Goal: Task Accomplishment & Management: Manage account settings

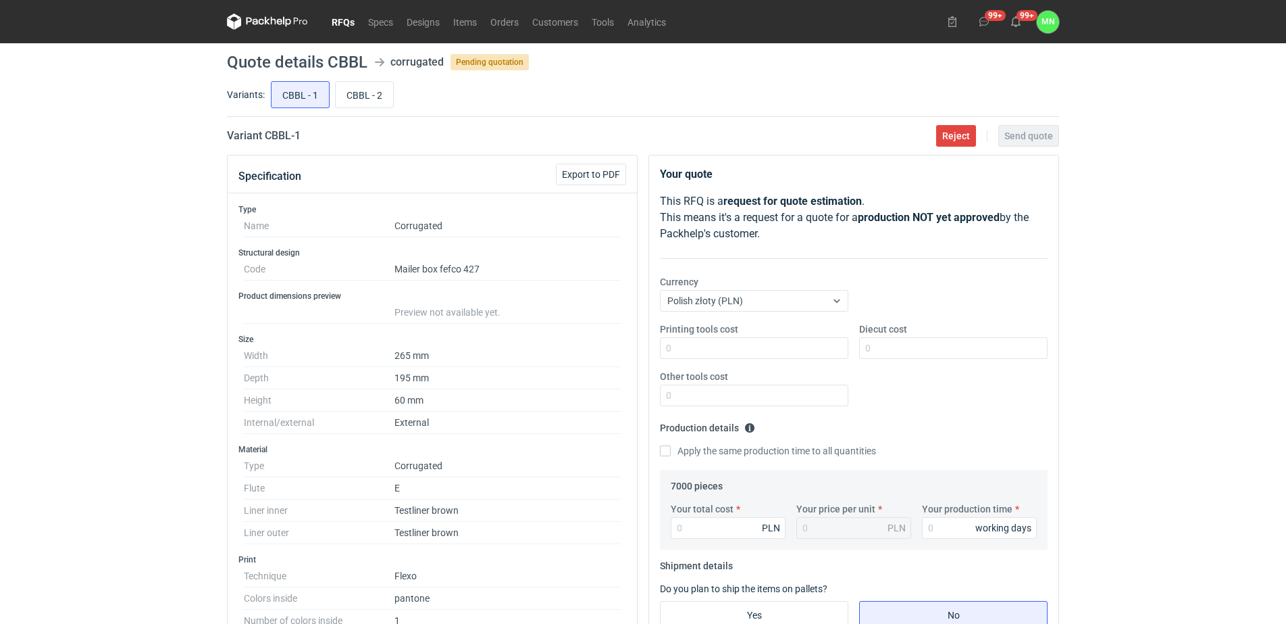
click at [282, 132] on h2 "Variant CBBL - 1" at bounding box center [264, 136] width 74 height 16
copy h2 "CBBL"
click at [694, 346] on input "Printing tools cost" at bounding box center [754, 348] width 188 height 22
type input "1000"
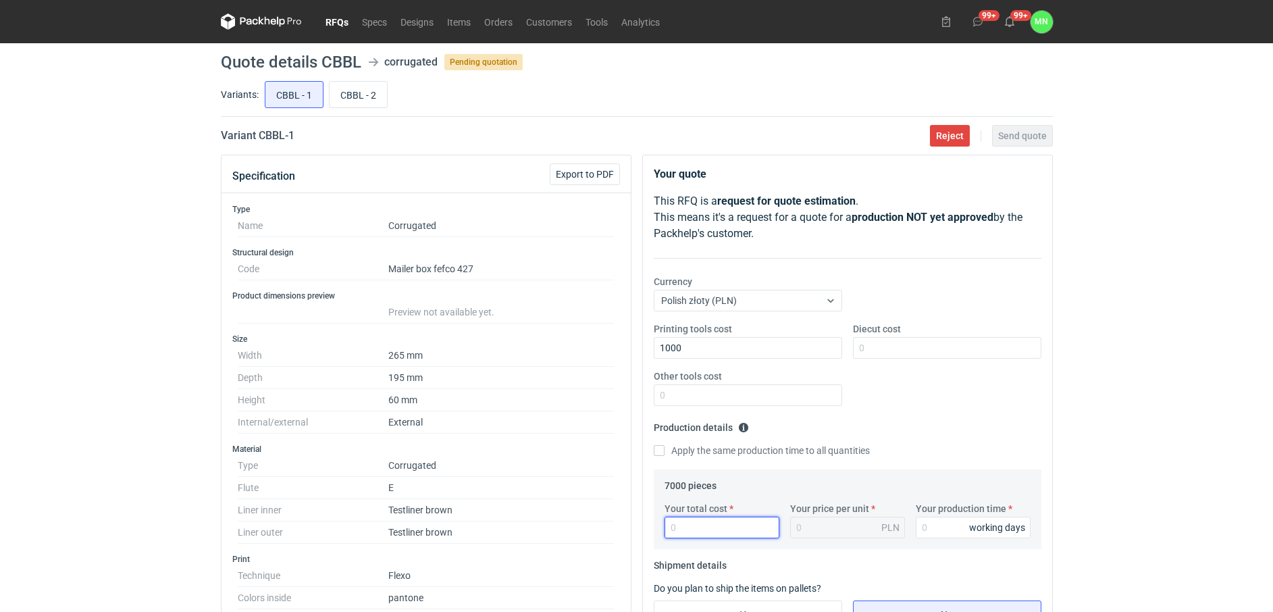
click at [735, 528] on input "Your total cost" at bounding box center [722, 528] width 115 height 22
type input "4970"
type input "0.71"
type input "4970"
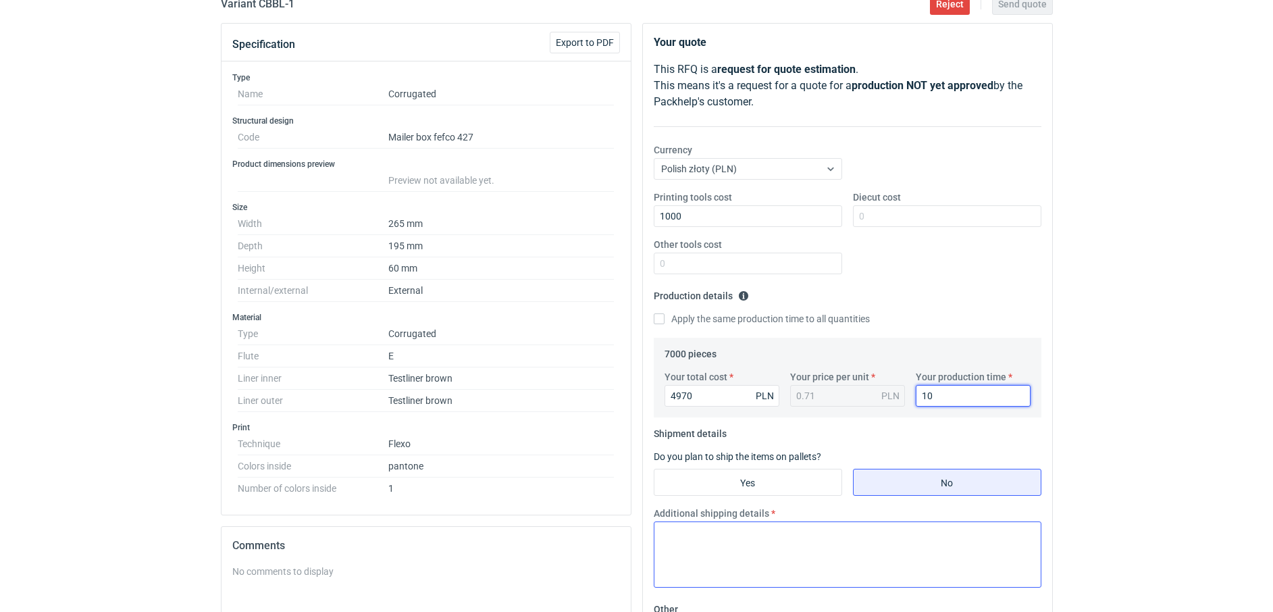
scroll to position [169, 0]
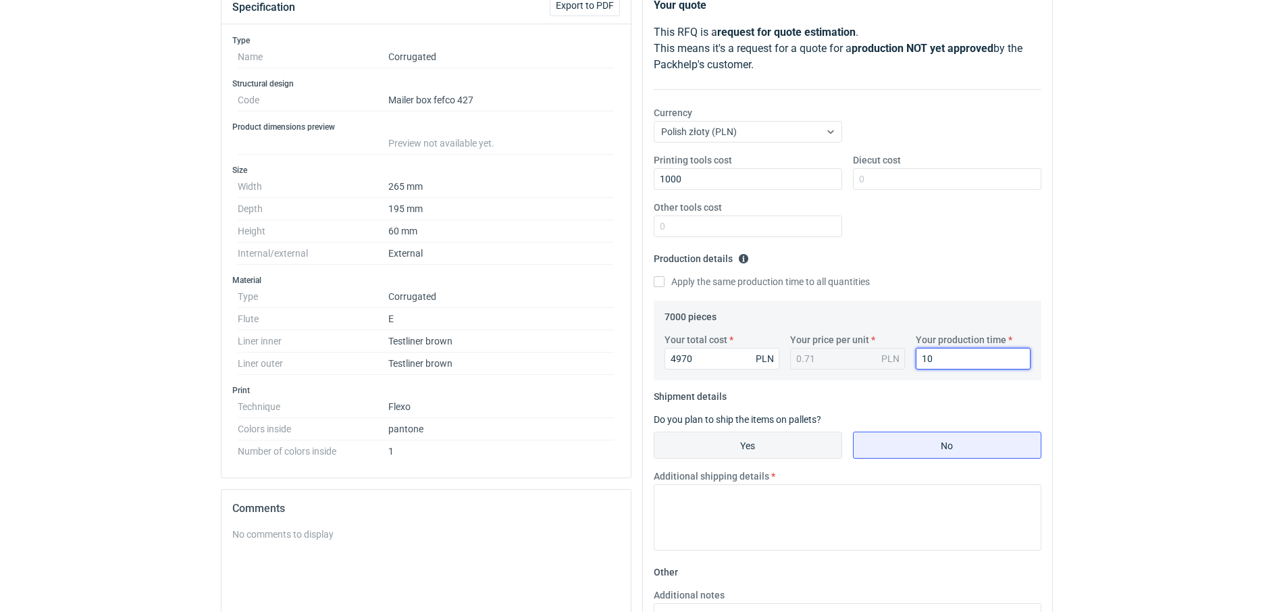
type input "10"
click at [730, 432] on label "Yes" at bounding box center [748, 445] width 188 height 27
click at [730, 432] on input "Yes" at bounding box center [748, 445] width 187 height 26
radio input "true"
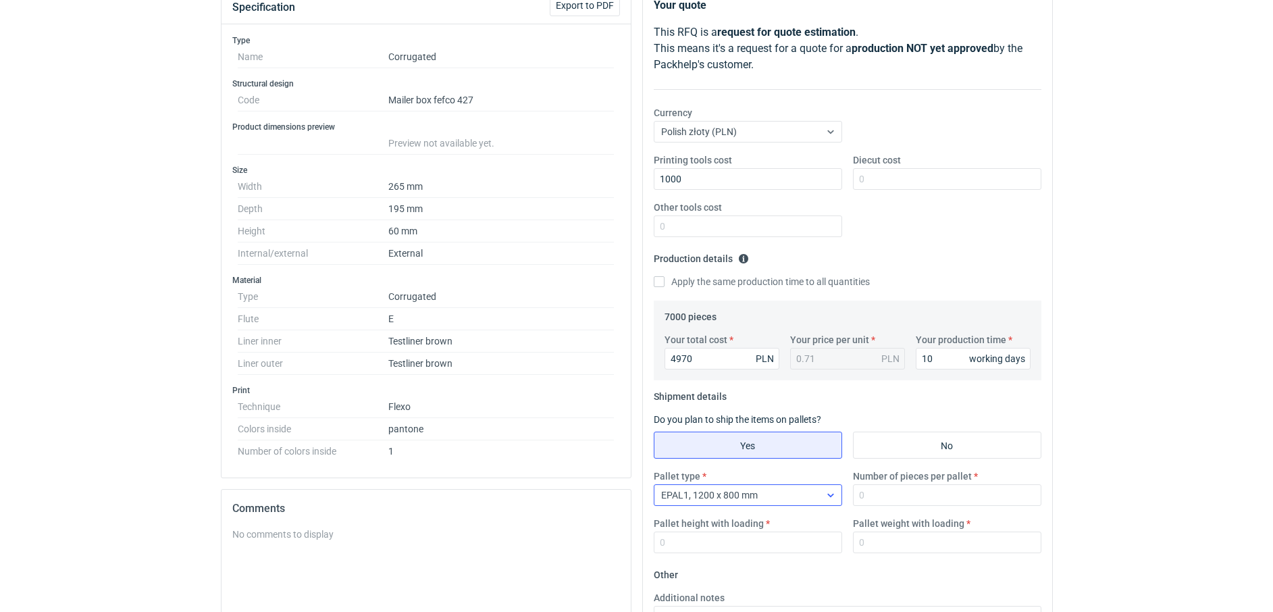
click at [741, 490] on span "EPAL1, 1200 x 800 mm" at bounding box center [709, 495] width 97 height 11
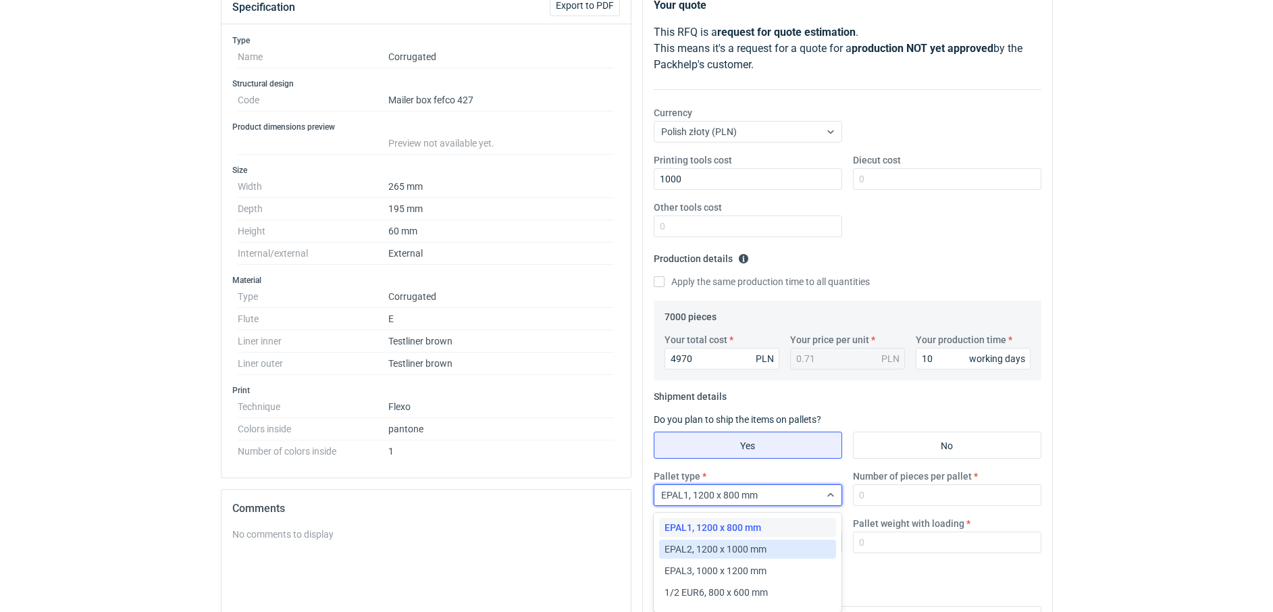
click at [748, 549] on span "EPAL2, 1200 x 1000 mm" at bounding box center [716, 549] width 102 height 14
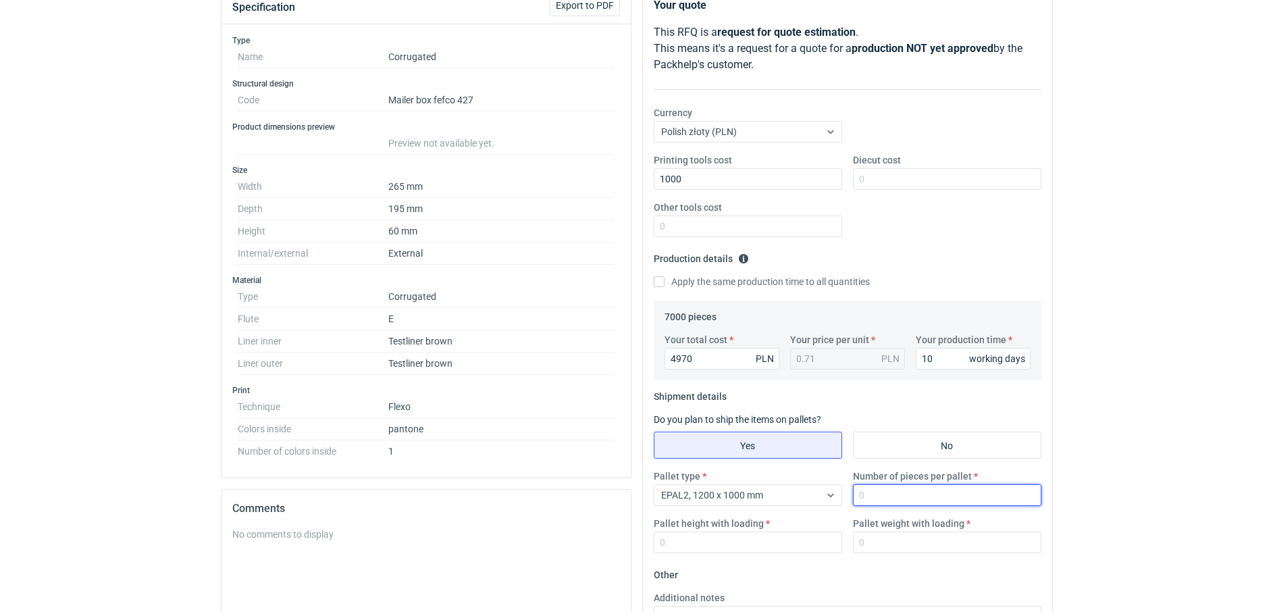
click at [907, 501] on input "Number of pieces per pallet" at bounding box center [947, 495] width 188 height 22
type input "3680"
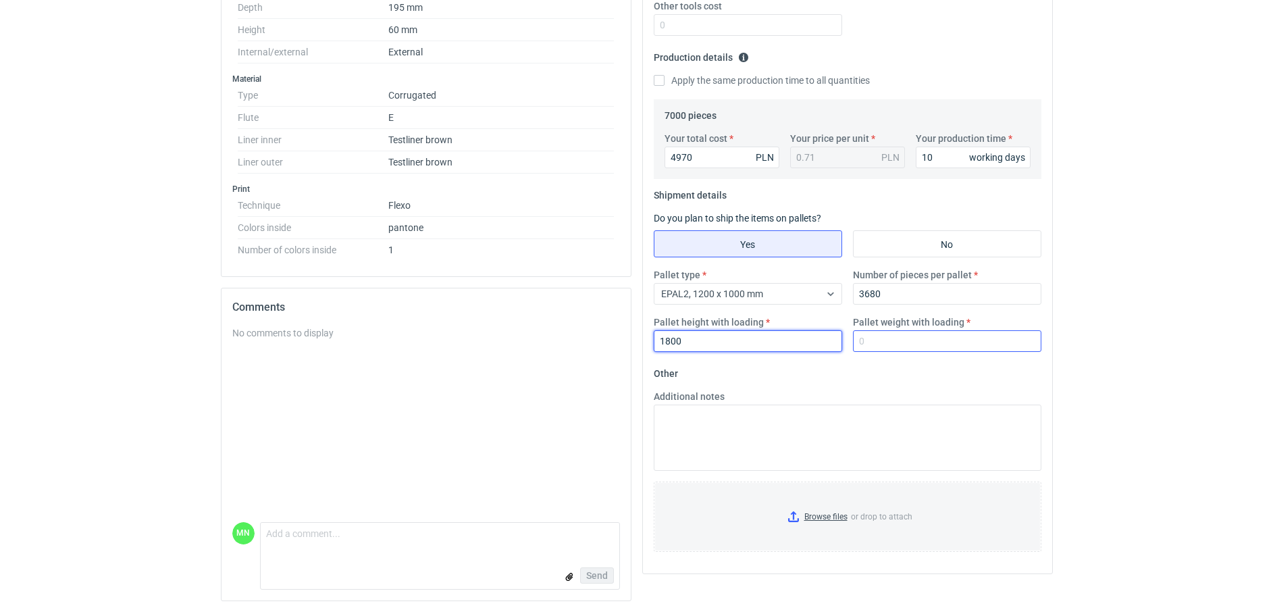
scroll to position [372, 0]
type input "1800"
click at [821, 511] on input "Browse files or drop to attach" at bounding box center [847, 517] width 385 height 68
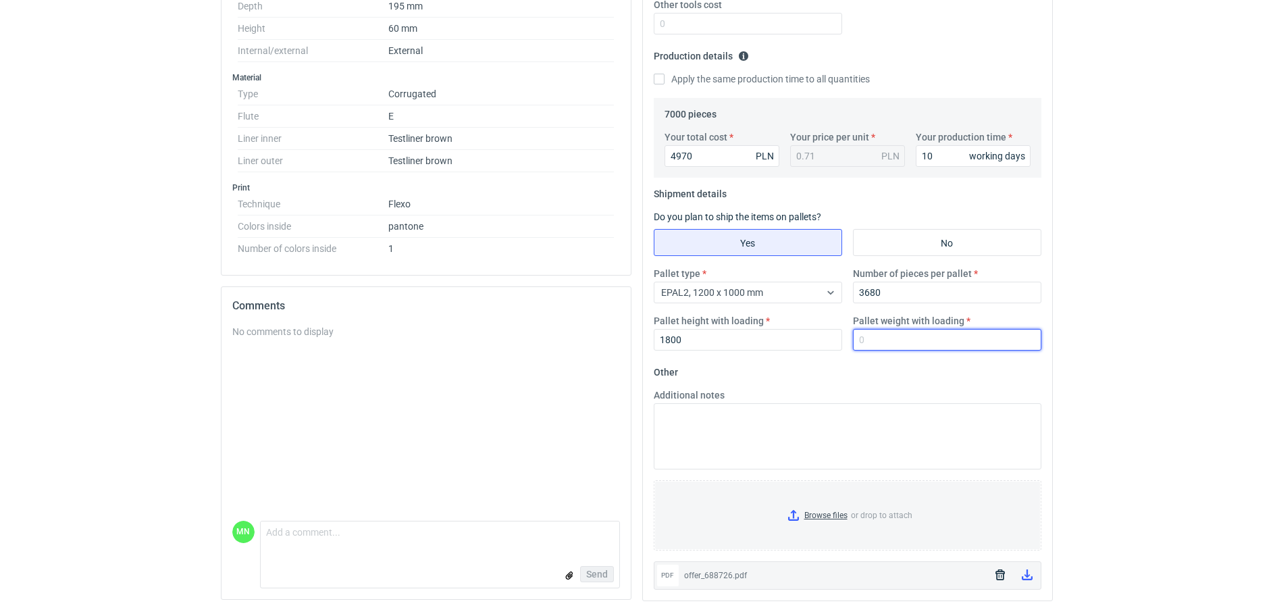
click at [875, 338] on input "Pallet weight with loading" at bounding box center [947, 340] width 188 height 22
type input "470"
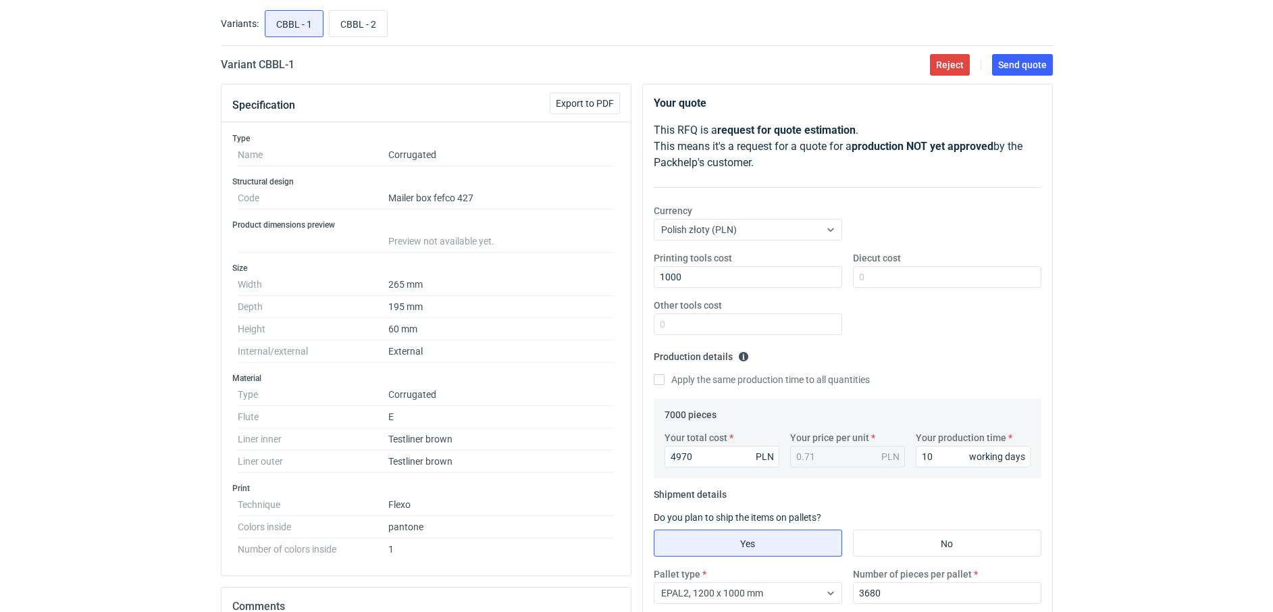
scroll to position [0, 0]
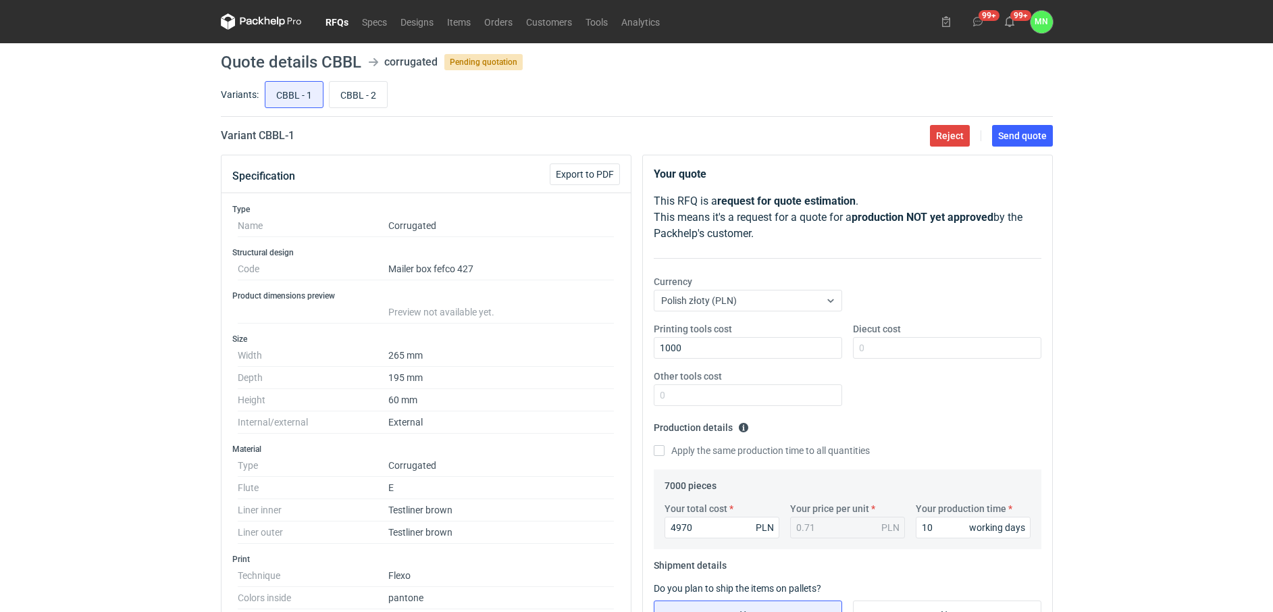
click at [1002, 147] on main "Quote details CBBL corrugated Pending quotation Variants: CBBL - 1 CBBL - 2 Var…" at bounding box center [636, 513] width 843 height 940
click at [1034, 134] on span "Send quote" at bounding box center [1022, 135] width 49 height 9
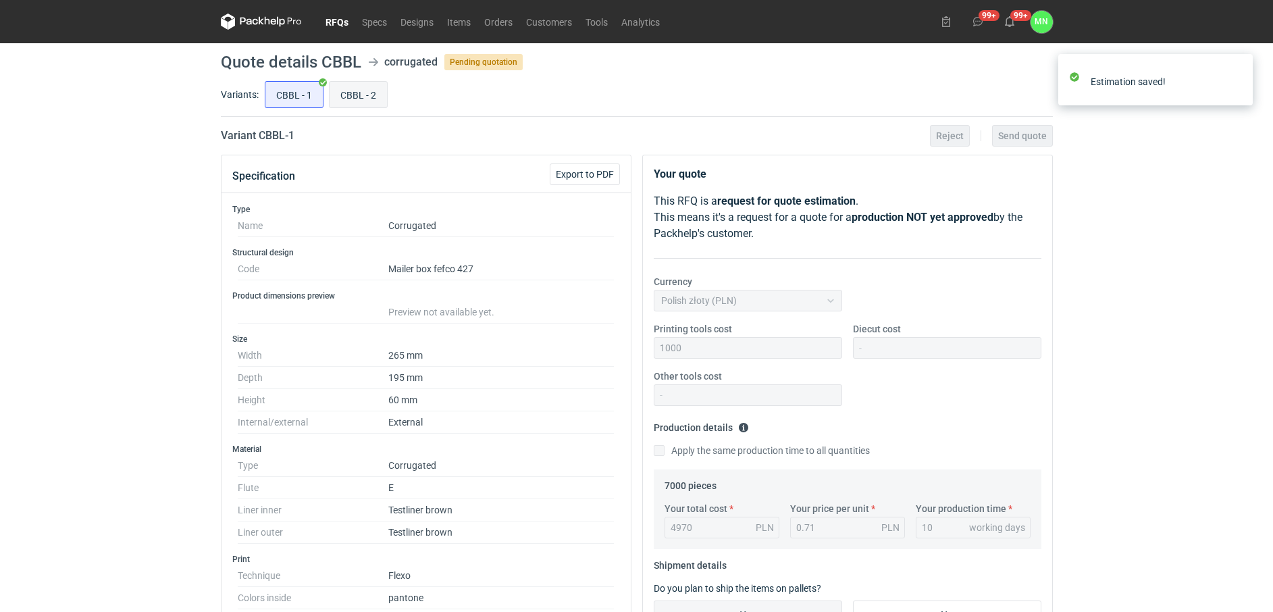
click at [351, 88] on input "CBBL - 2" at bounding box center [358, 95] width 57 height 26
radio input "true"
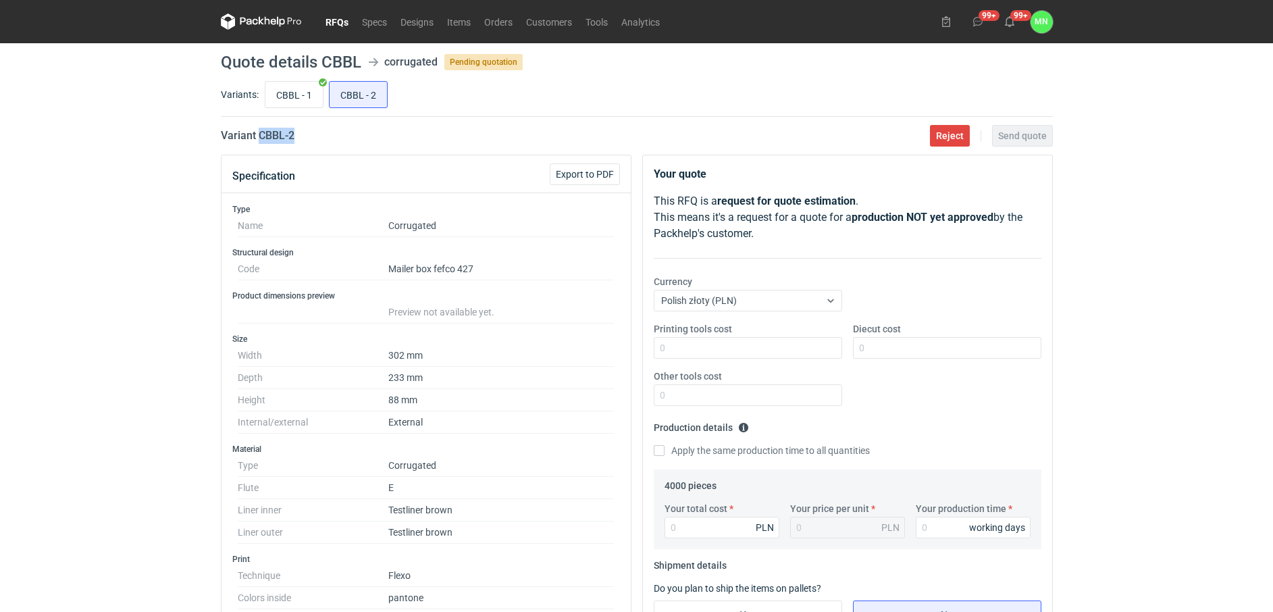
drag, startPoint x: 308, startPoint y: 132, endPoint x: 259, endPoint y: 137, distance: 49.6
click at [259, 137] on div "Variant CBBL - 2 Reject Send quote" at bounding box center [637, 136] width 832 height 16
copy h2 "CBBL - 2"
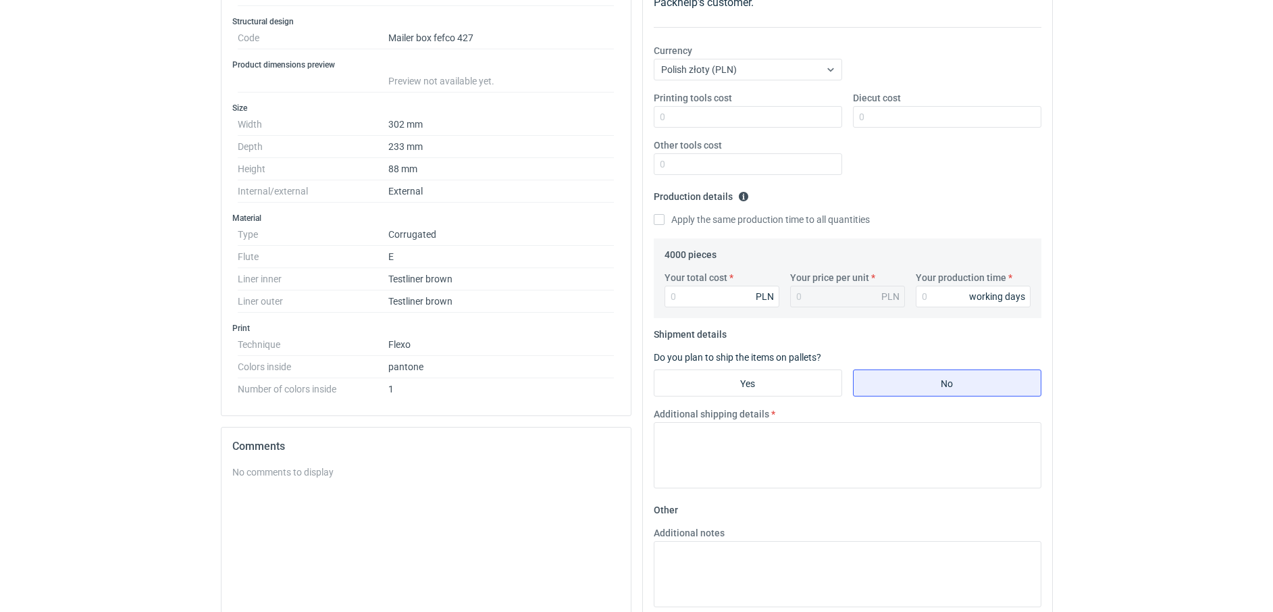
scroll to position [338, 0]
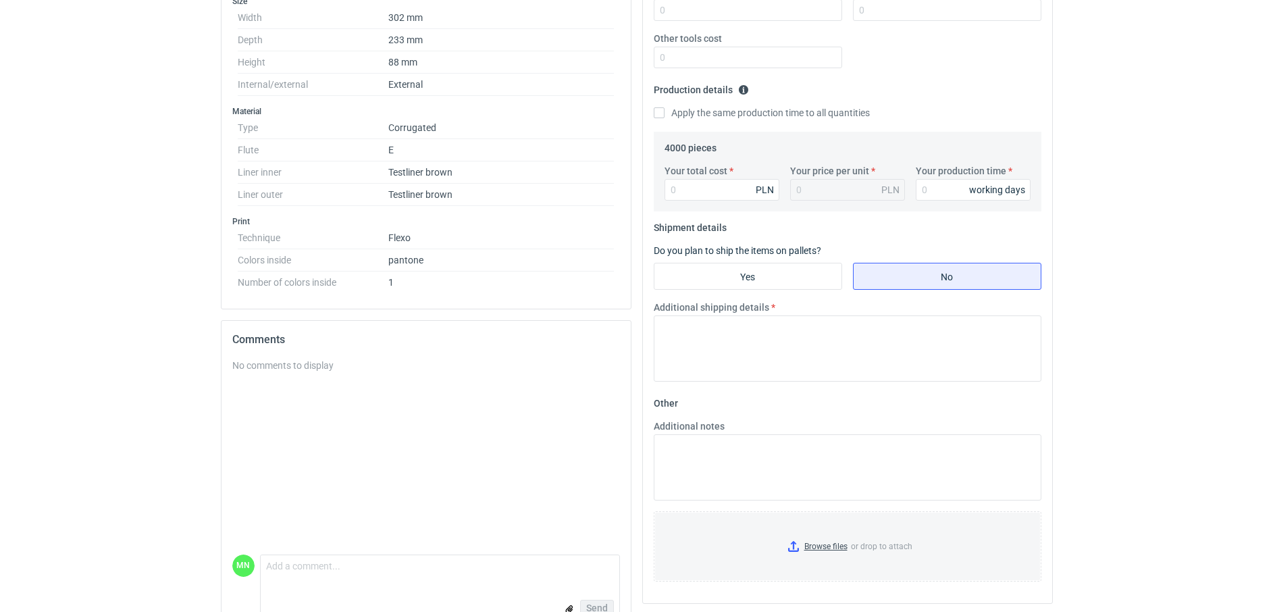
drag, startPoint x: 734, startPoint y: 286, endPoint x: 733, endPoint y: 299, distance: 12.9
click at [734, 286] on input "Yes" at bounding box center [748, 276] width 187 height 26
radio input "true"
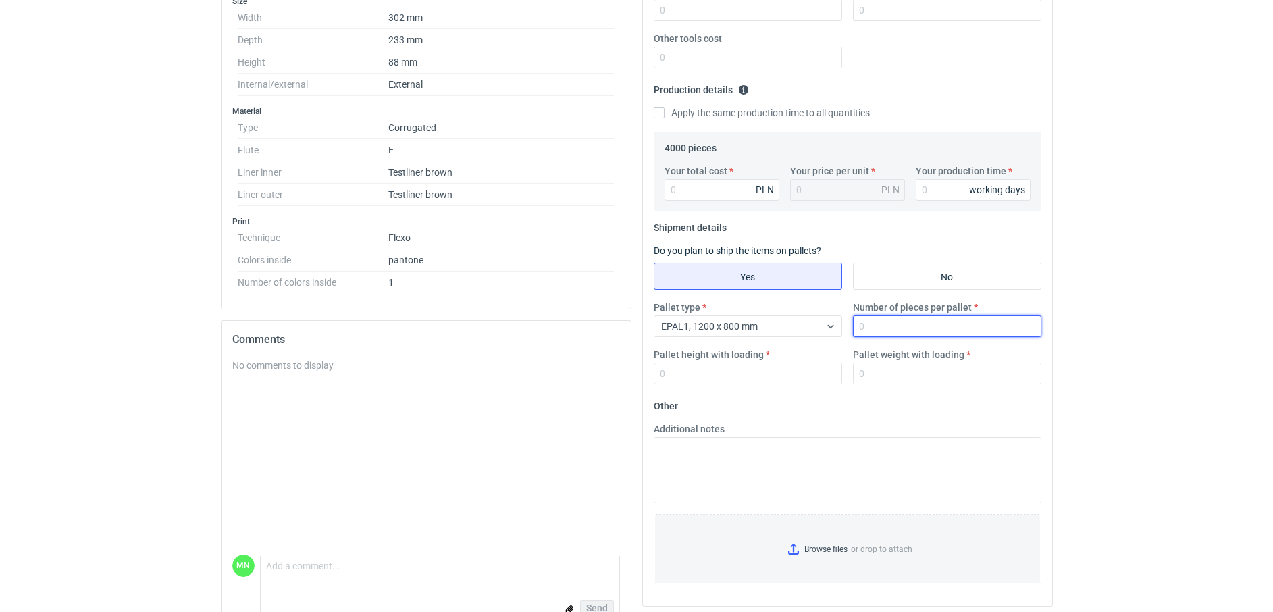
click at [883, 324] on input "Number of pieces per pallet" at bounding box center [947, 326] width 188 height 22
type input "1650"
type input "1800"
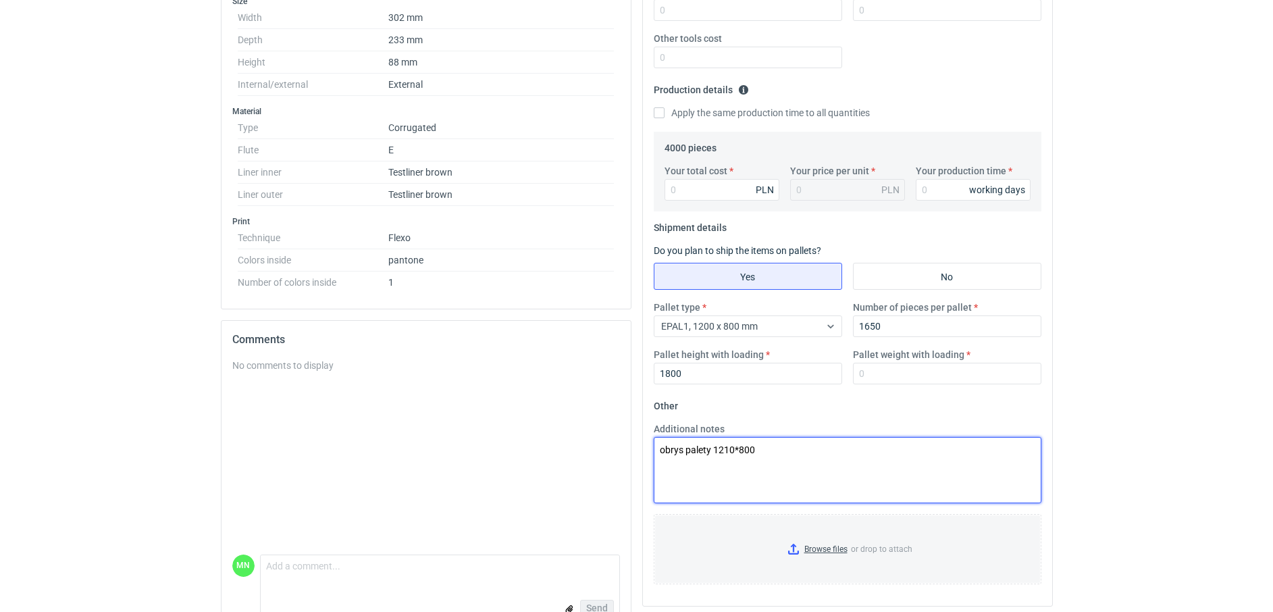
type textarea "obrys palety 1210*800"
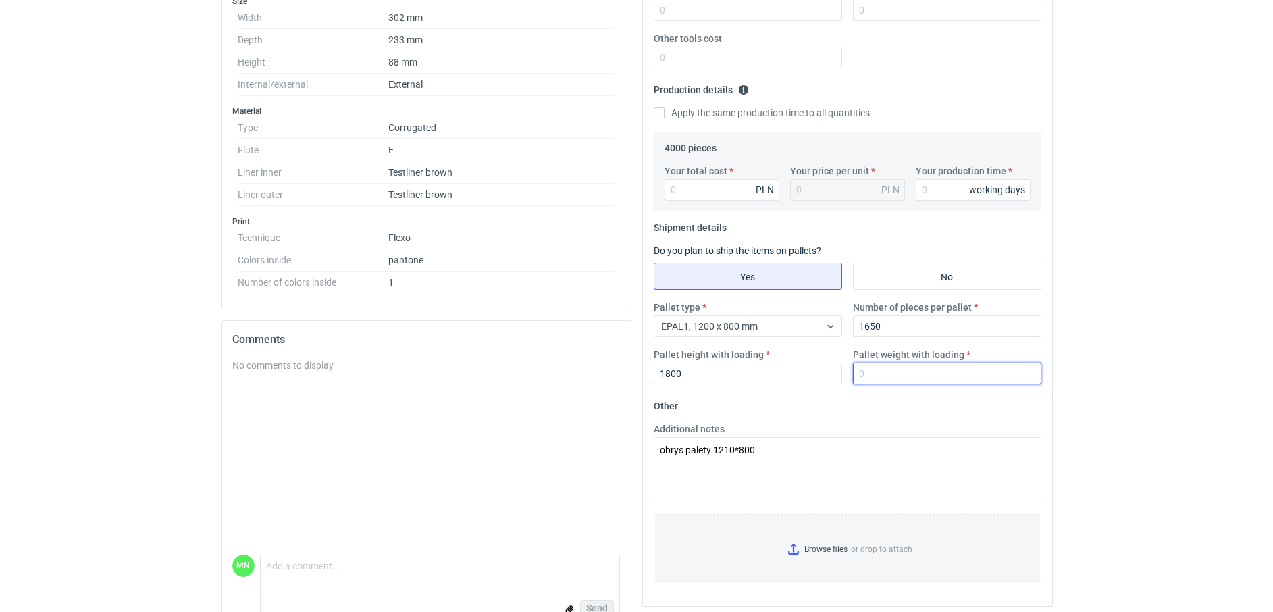
click at [984, 363] on input "Pallet weight with loading" at bounding box center [947, 374] width 188 height 22
type input "370"
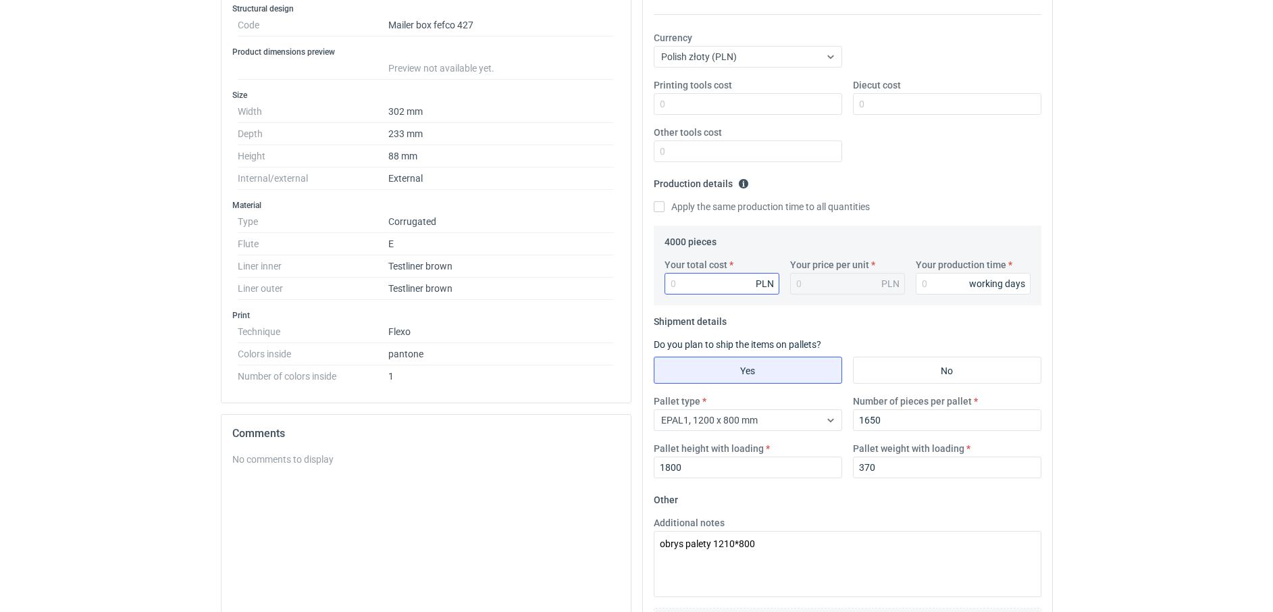
scroll to position [0, 0]
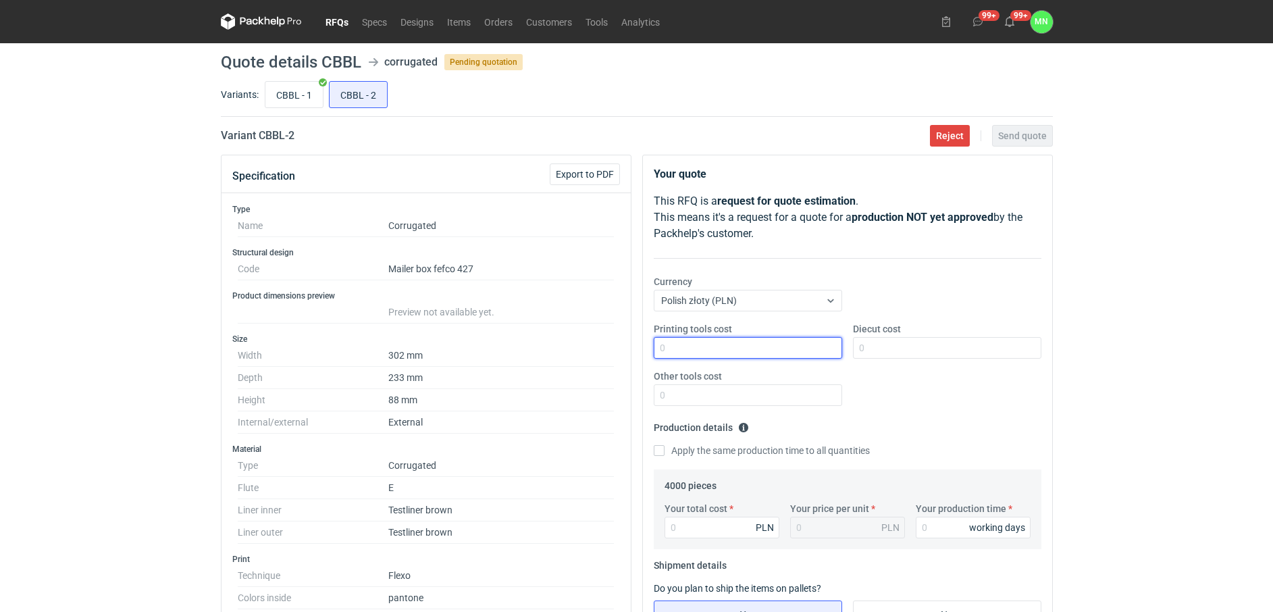
click at [700, 342] on input "Printing tools cost" at bounding box center [748, 348] width 188 height 22
type input "1100"
click at [731, 536] on input "Your total cost" at bounding box center [722, 528] width 115 height 22
type input "4680"
type input "1.17"
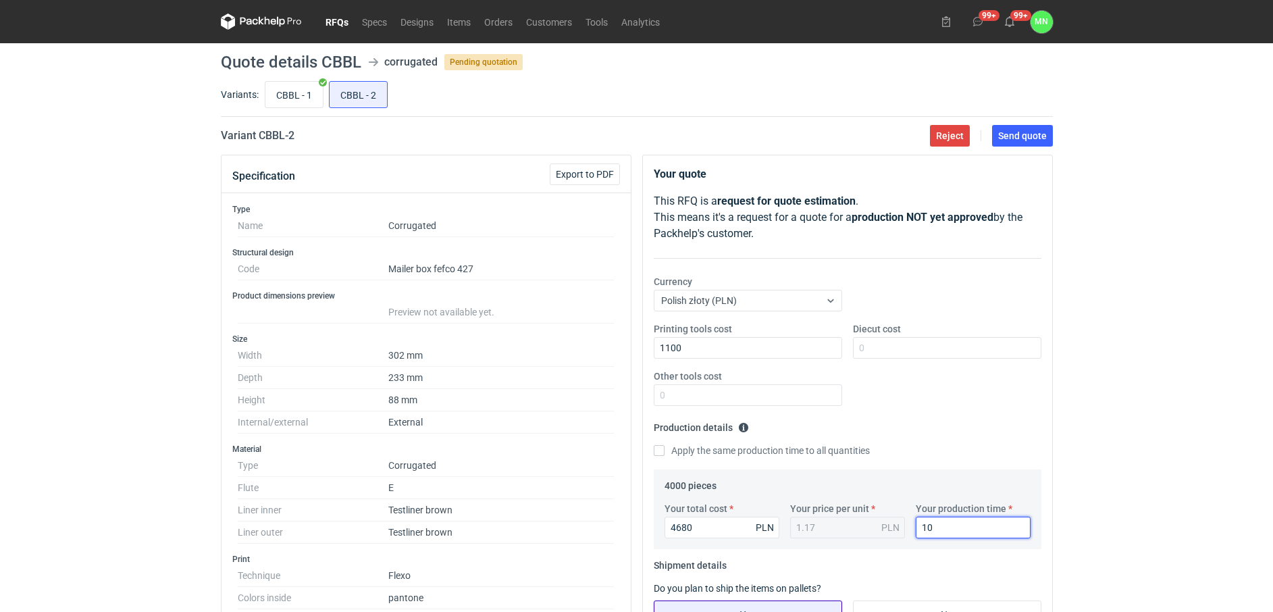
type input "10"
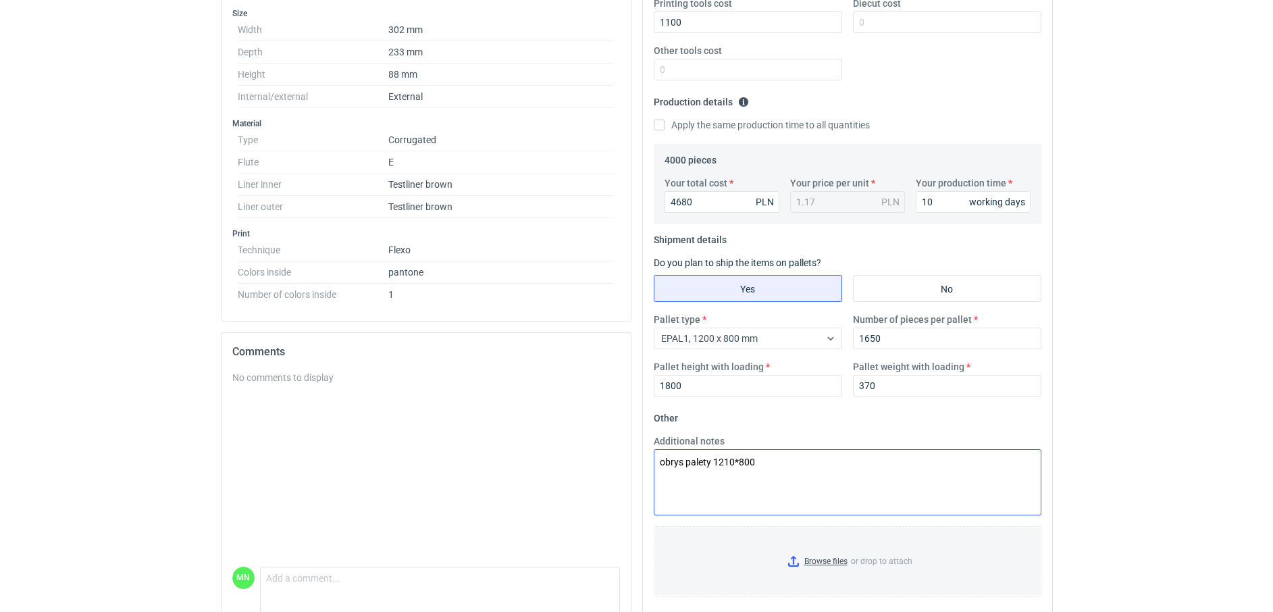
scroll to position [372, 0]
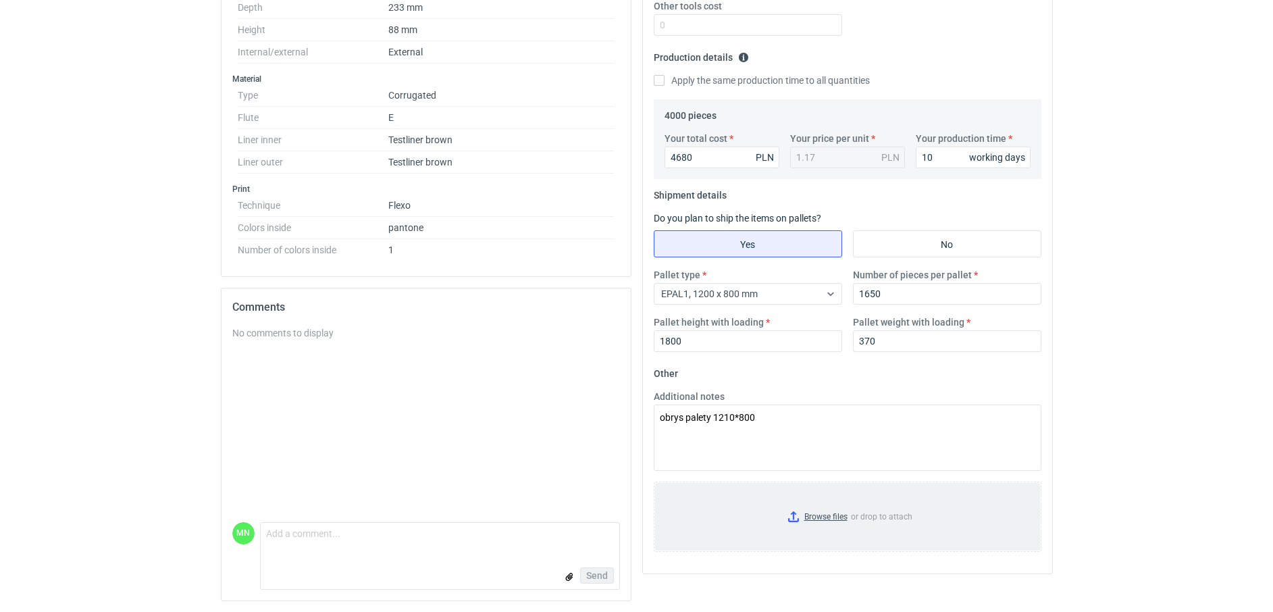
click at [838, 511] on input "Browse files or drop to attach" at bounding box center [847, 517] width 385 height 68
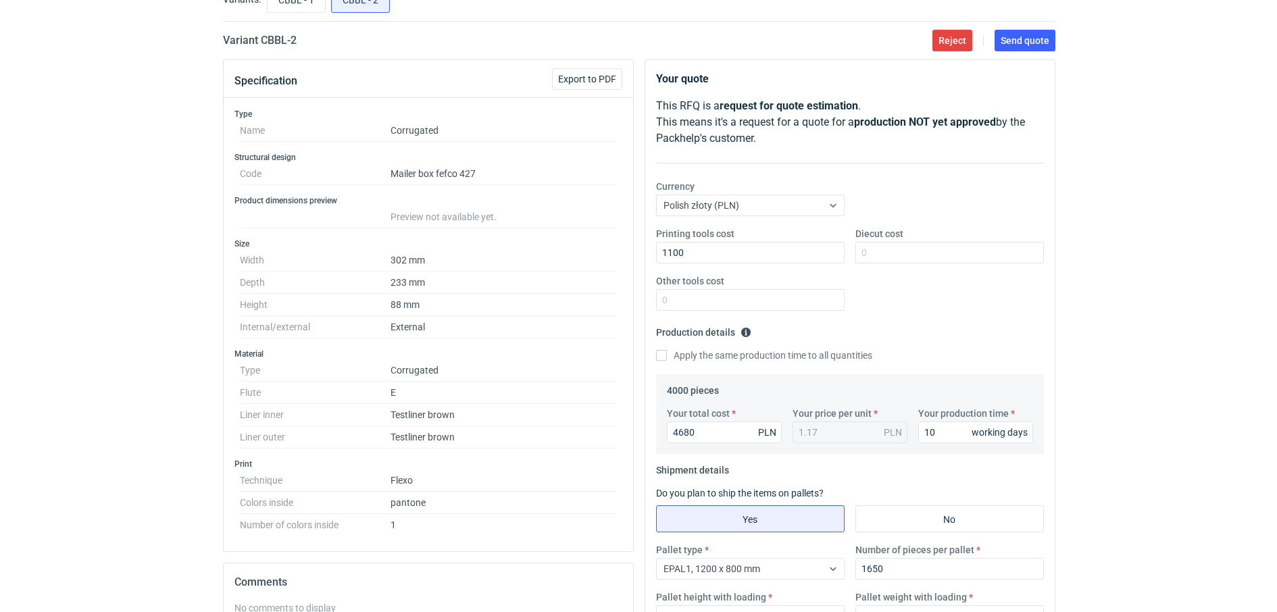
scroll to position [0, 0]
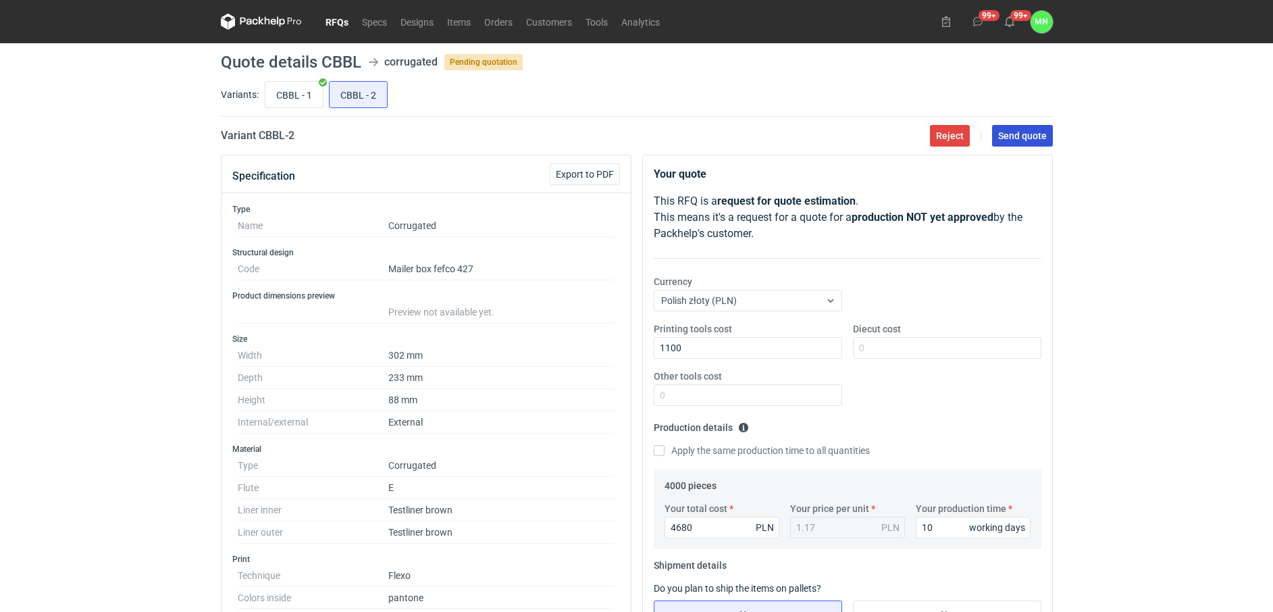
click at [1015, 138] on span "Send quote" at bounding box center [1022, 135] width 49 height 9
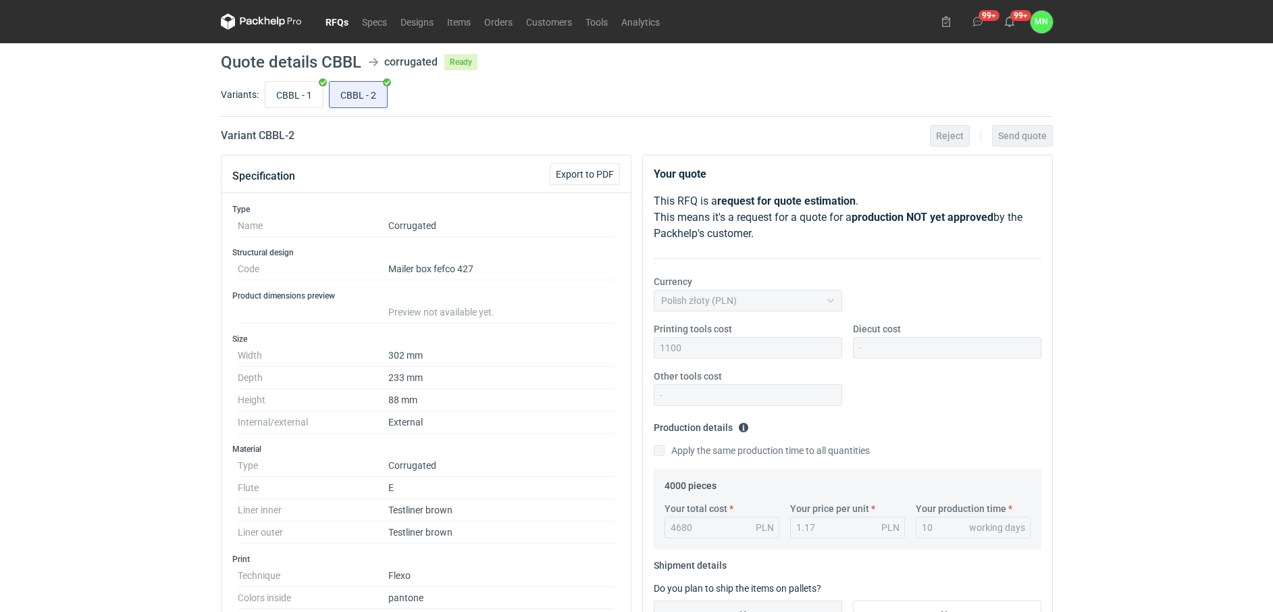
click at [336, 18] on link "RFQs" at bounding box center [337, 22] width 36 height 16
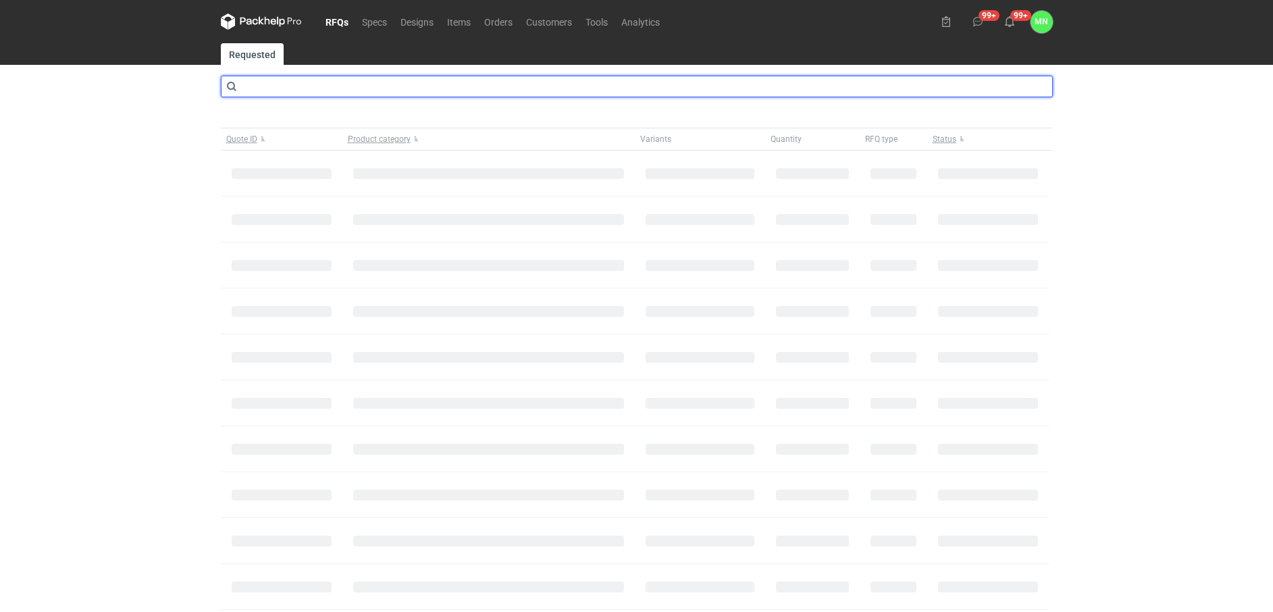
click at [306, 82] on input "text" at bounding box center [637, 87] width 832 height 22
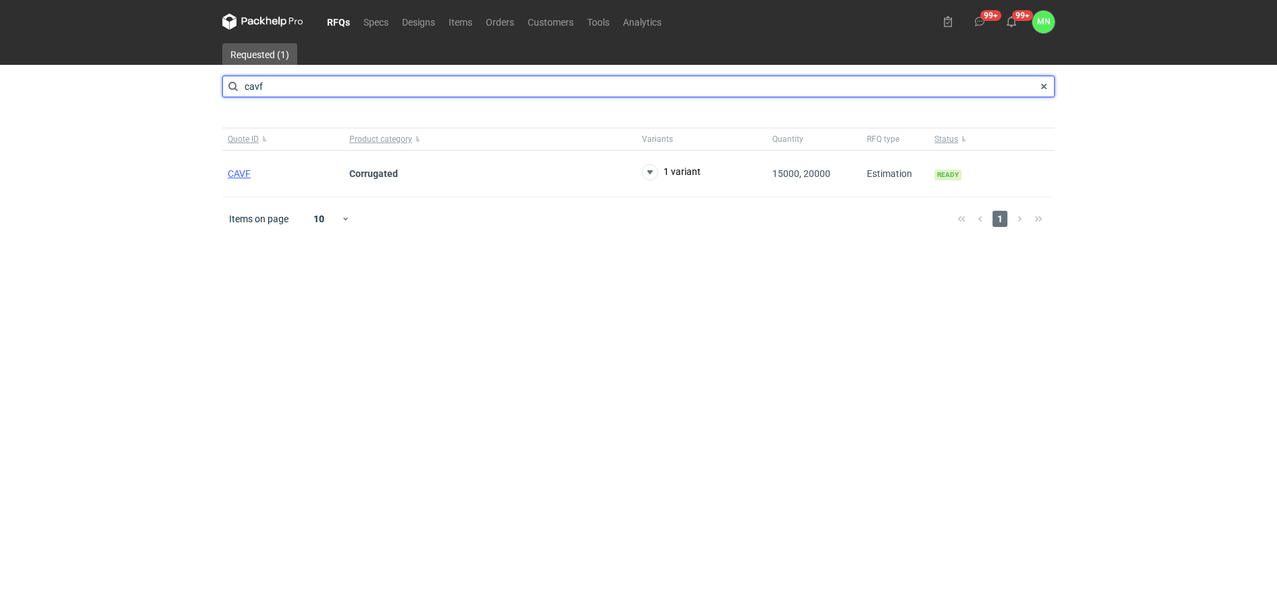
click at [284, 88] on input "cavf" at bounding box center [638, 87] width 832 height 22
click at [295, 78] on input "capr" at bounding box center [638, 87] width 832 height 22
click at [286, 82] on input "cawc" at bounding box center [638, 87] width 832 height 22
click at [276, 80] on input "cawk" at bounding box center [638, 87] width 832 height 22
click at [305, 88] on input "cawm" at bounding box center [638, 87] width 832 height 22
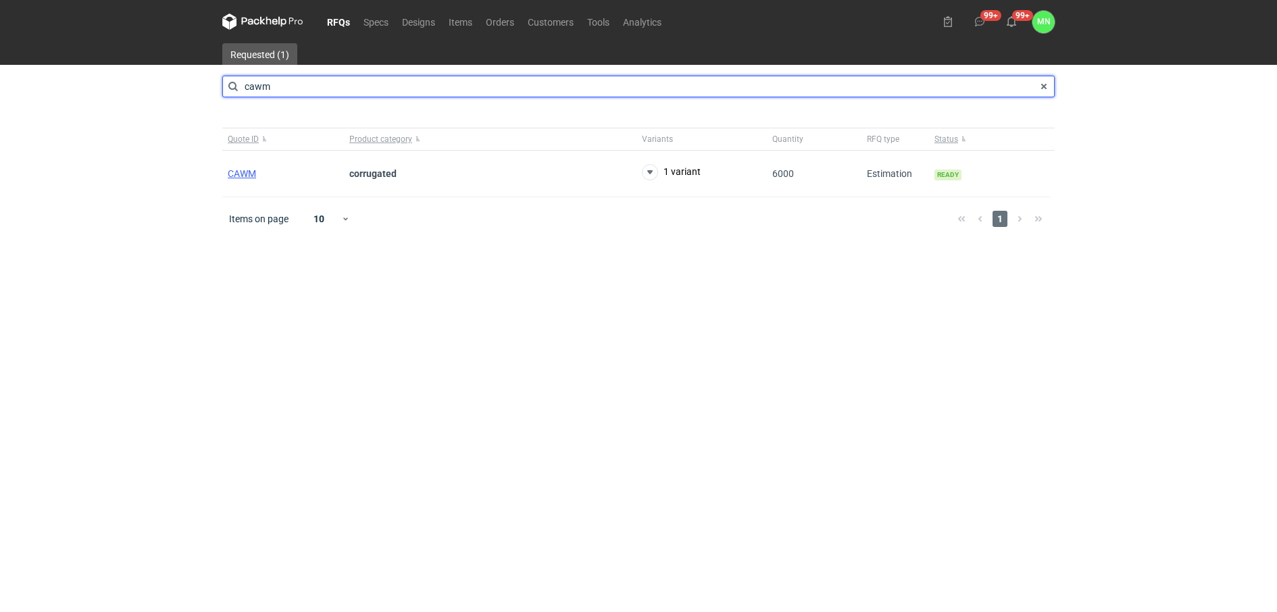
click at [297, 82] on input "cawm" at bounding box center [638, 87] width 832 height 22
click at [303, 91] on input "cakc" at bounding box center [638, 87] width 832 height 22
drag, startPoint x: 258, startPoint y: 83, endPoint x: 140, endPoint y: 76, distance: 118.5
click at [140, 76] on div "RFQs Specs Designs Items Orders Customers Tools Analytics 99+ 99+ MN [PERSON_NA…" at bounding box center [638, 306] width 1277 height 612
type input "cbal"
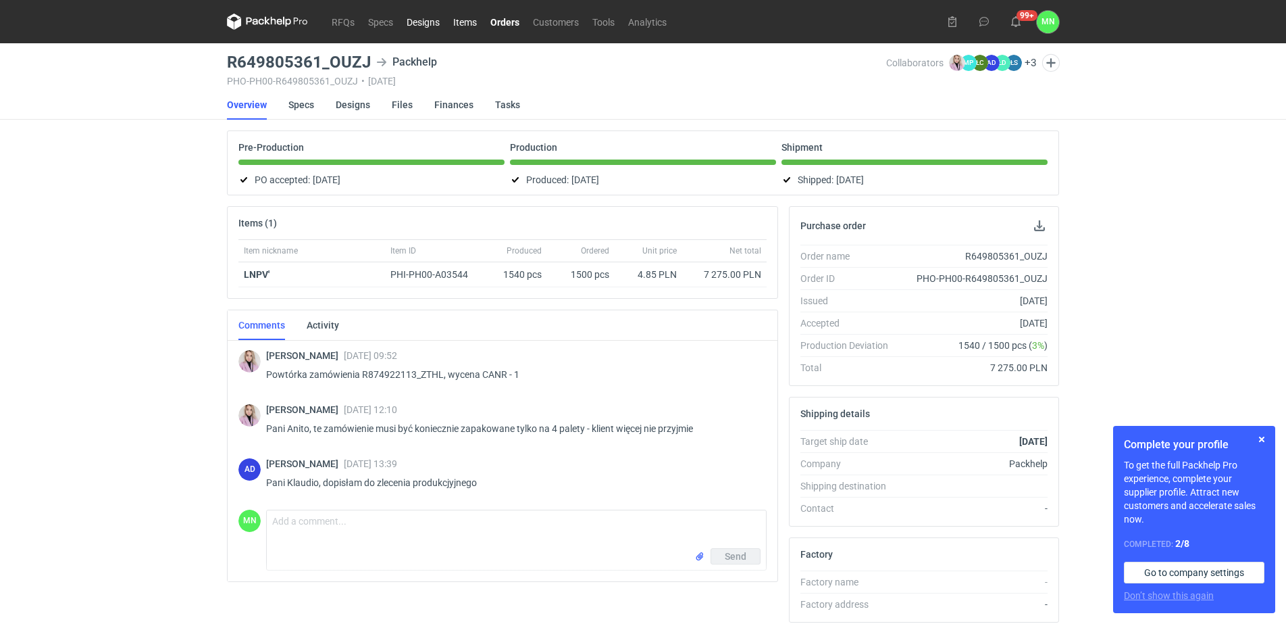
click at [447, 22] on ul "RFQs Specs Designs Items Orders Customers Tools Analytics" at bounding box center [499, 22] width 349 height 16
click at [476, 21] on link "Items" at bounding box center [465, 22] width 37 height 16
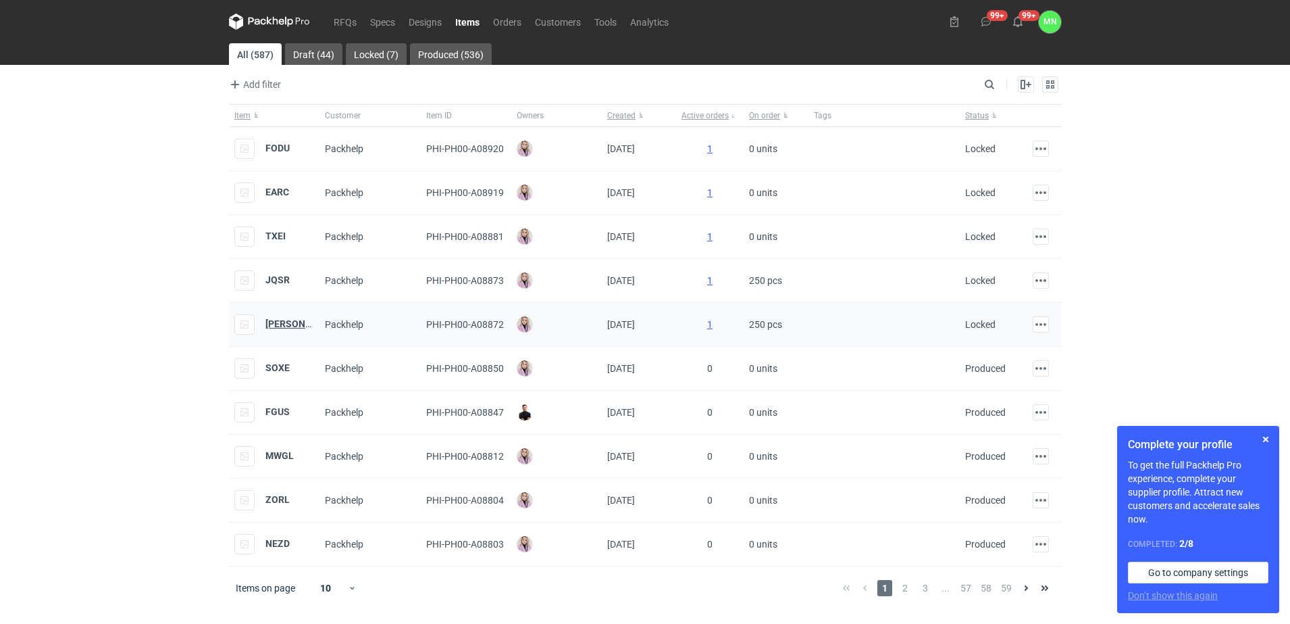
click at [277, 324] on strong "KAYL" at bounding box center [301, 323] width 73 height 11
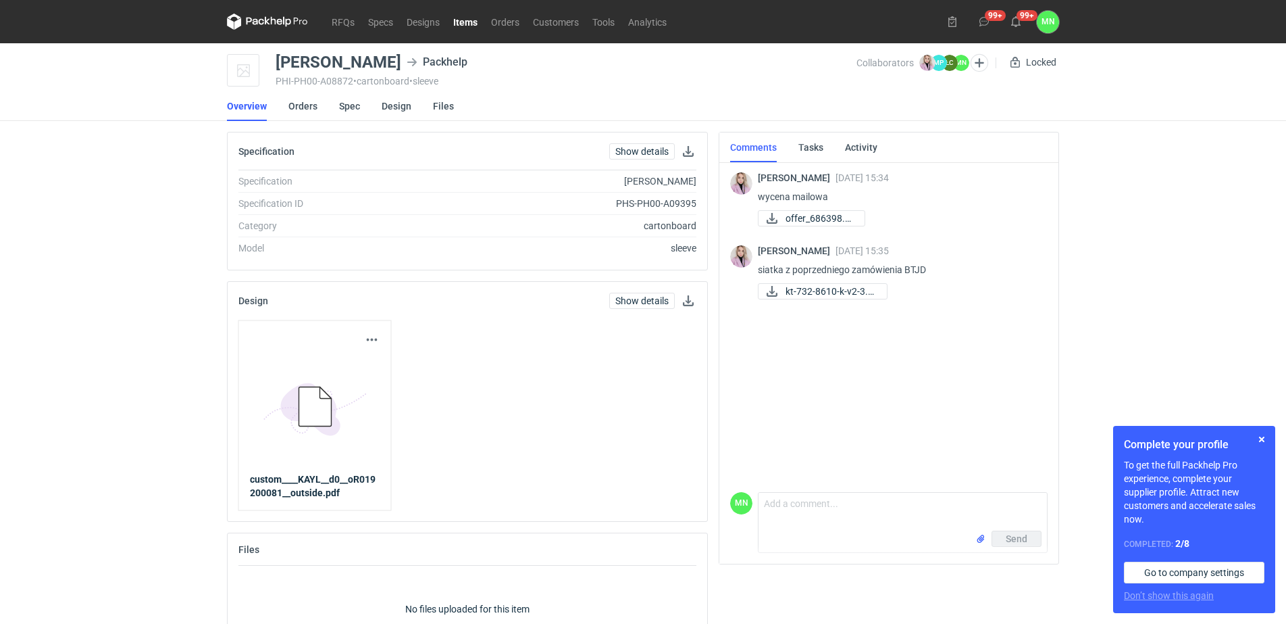
click at [313, 54] on div "KAYL" at bounding box center [339, 62] width 126 height 16
click at [276, 68] on div "KAYL" at bounding box center [339, 62] width 126 height 16
copy div "KAYL"
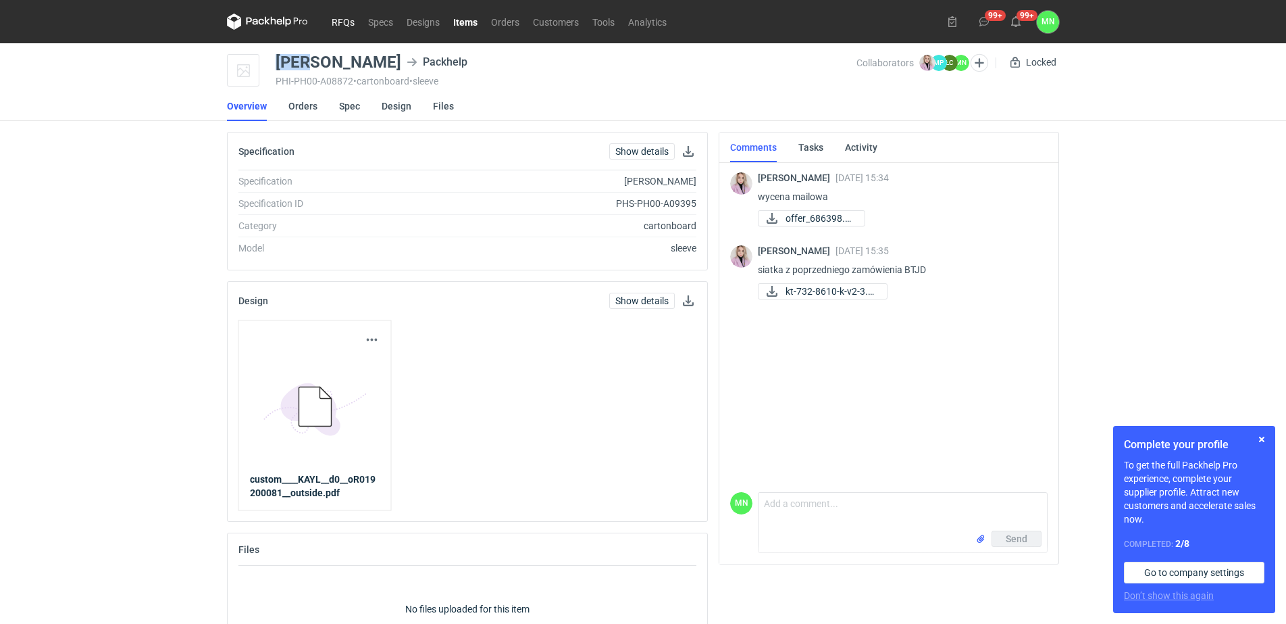
click at [332, 23] on link "RFQs" at bounding box center [343, 22] width 36 height 16
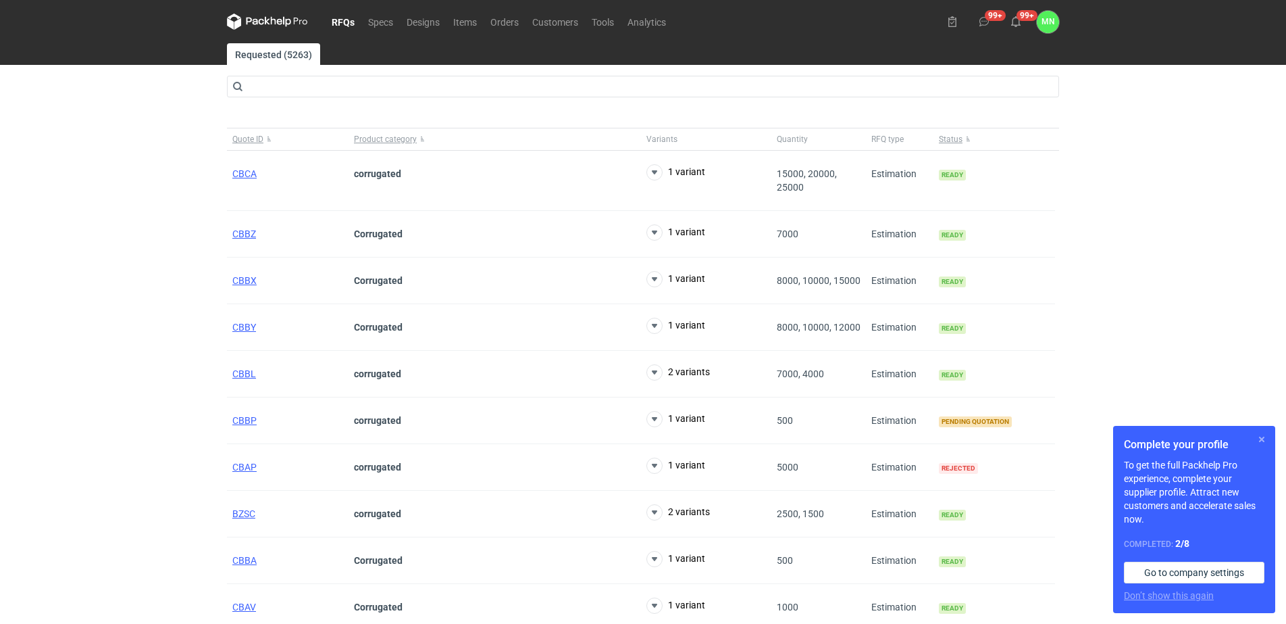
click at [1258, 438] on button "button" at bounding box center [1262, 439] width 16 height 16
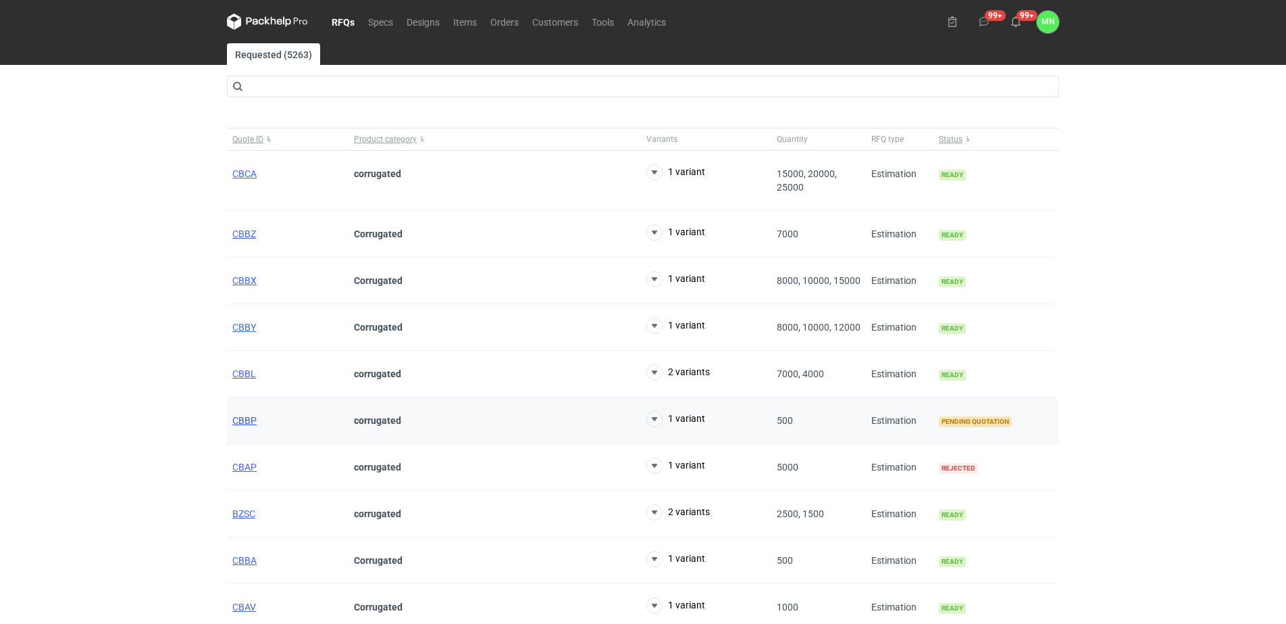
click at [250, 422] on span "CBBP" at bounding box center [244, 420] width 24 height 11
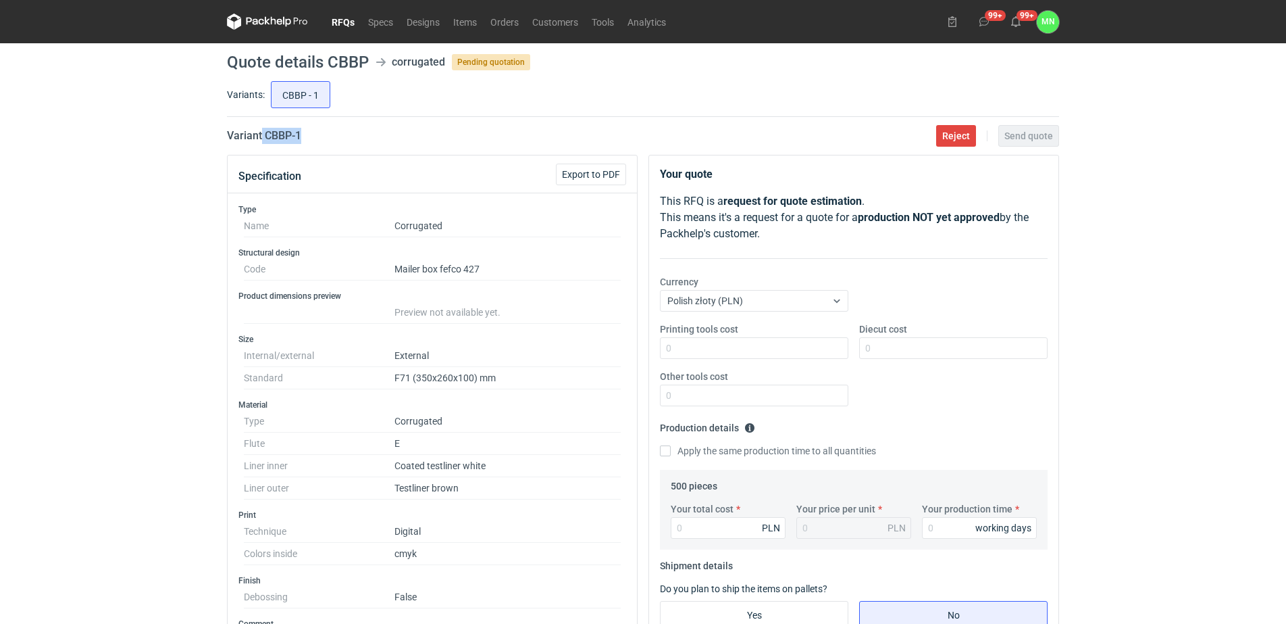
drag, startPoint x: 324, startPoint y: 137, endPoint x: 263, endPoint y: 137, distance: 60.8
click at [263, 137] on div "Variant CBBP - 1 Reject Send quote" at bounding box center [643, 136] width 832 height 16
copy h2 "CBBP - 1"
click at [49, 107] on div "RFQs Specs Designs Items Orders Customers Tools Analytics 99+ 99+ MN Małgorzata…" at bounding box center [643, 312] width 1286 height 624
drag, startPoint x: 474, startPoint y: 379, endPoint x: 417, endPoint y: 379, distance: 57.4
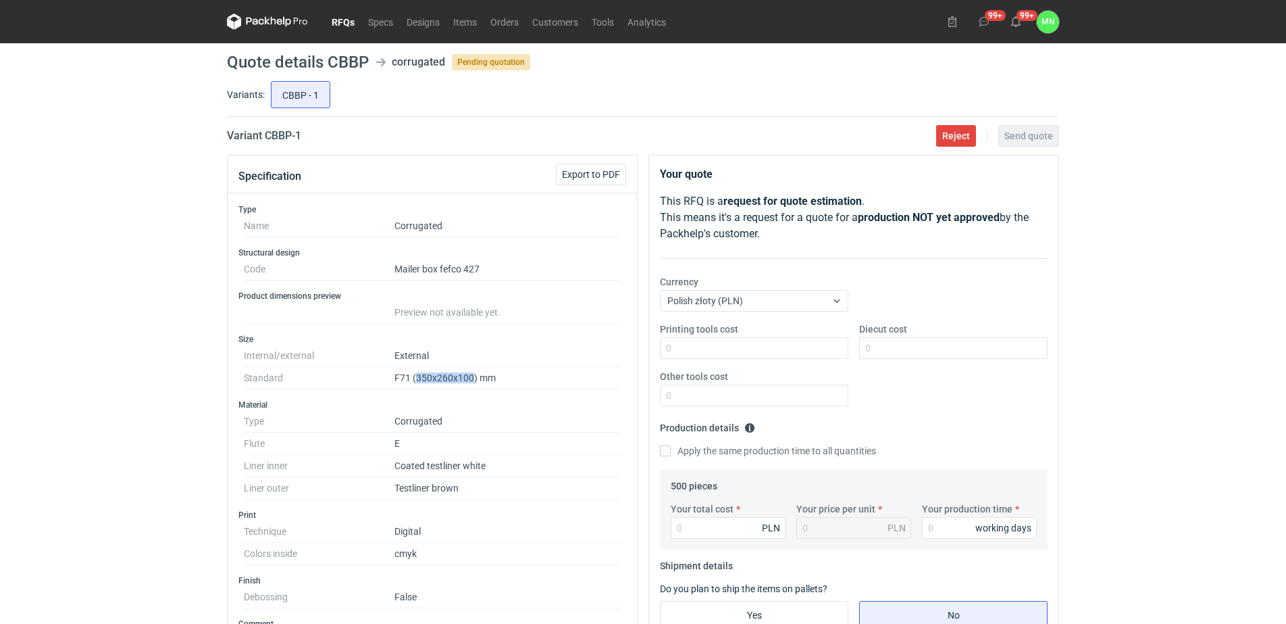
click at [417, 379] on dd "F71 (350x260x100) mm" at bounding box center [508, 378] width 226 height 22
copy dd "350x260x100"
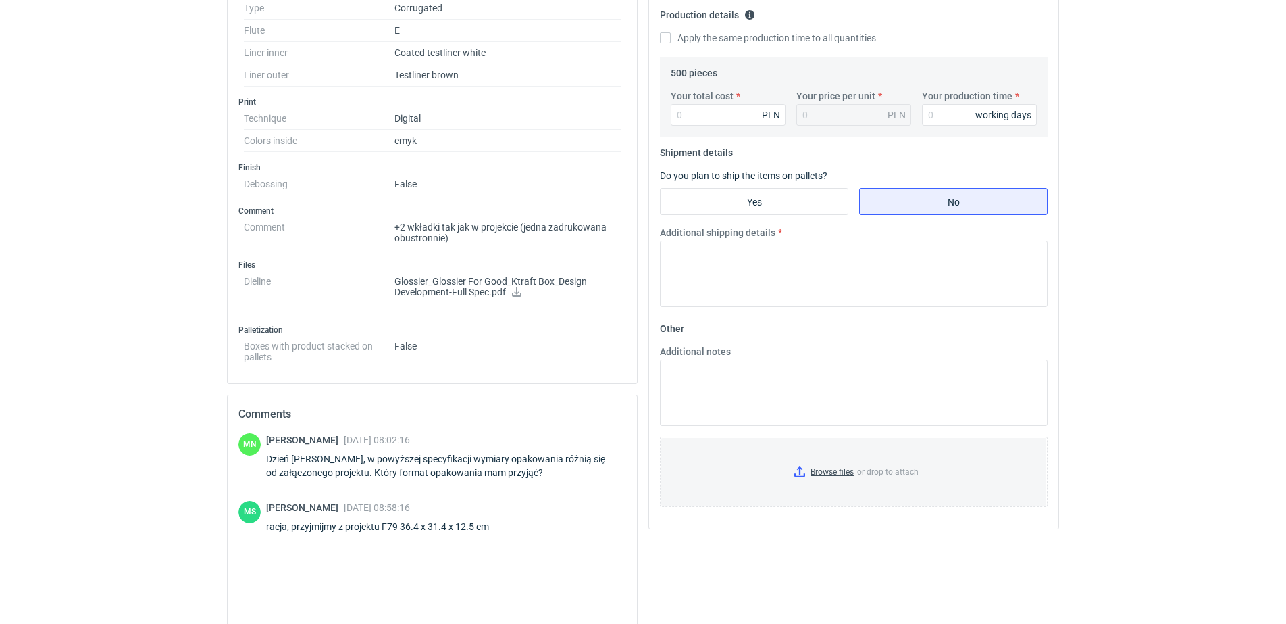
scroll to position [422, 0]
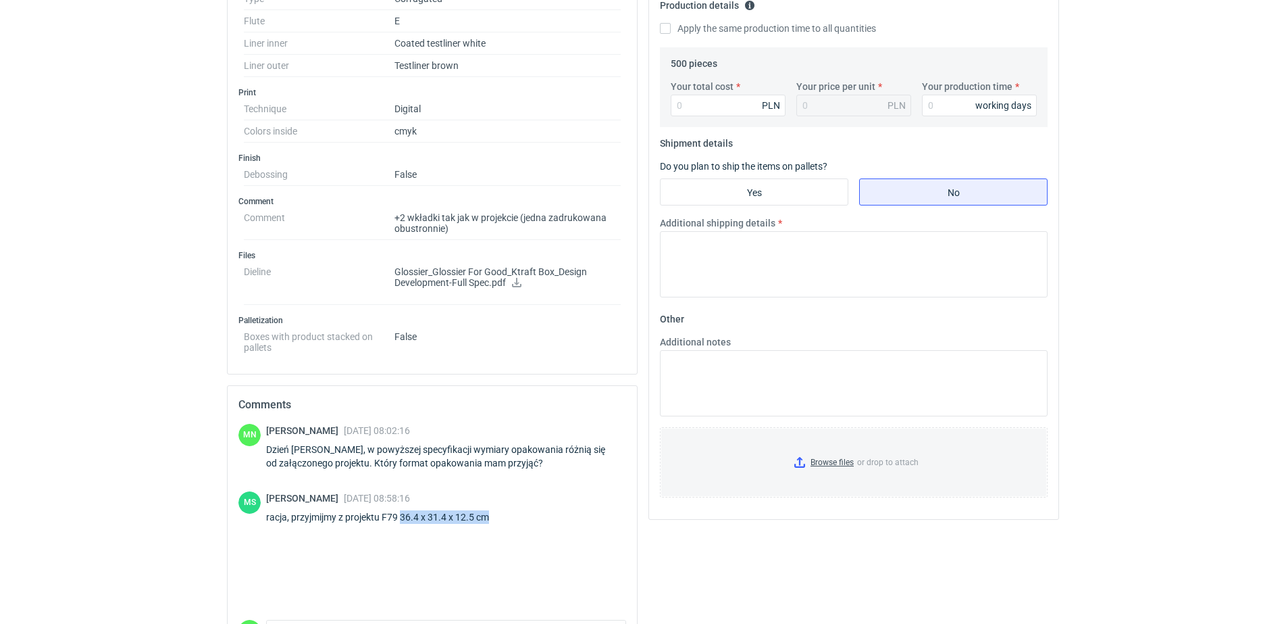
drag, startPoint x: 493, startPoint y: 517, endPoint x: 401, endPoint y: 520, distance: 92.6
click at [401, 520] on div "racja, przyjmijmy z projektu F79 36.4 x 31.4 x 12.5 cm" at bounding box center [385, 517] width 239 height 14
copy div "36.4 x 31.4 x 12.5 cm"
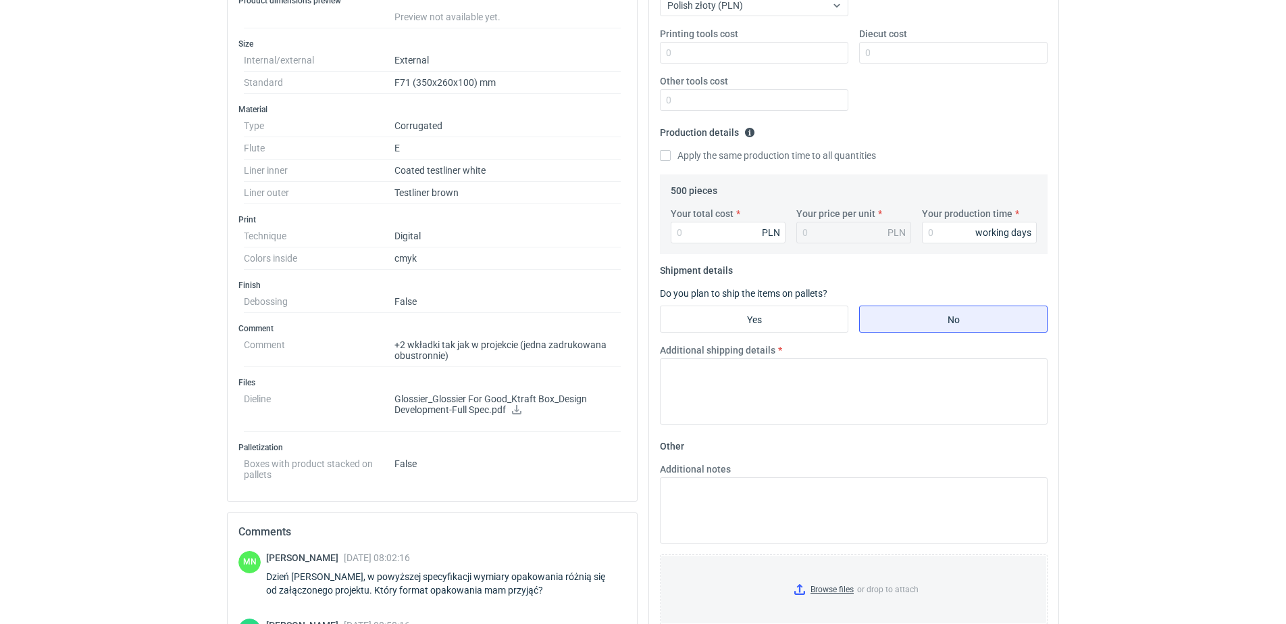
scroll to position [338, 0]
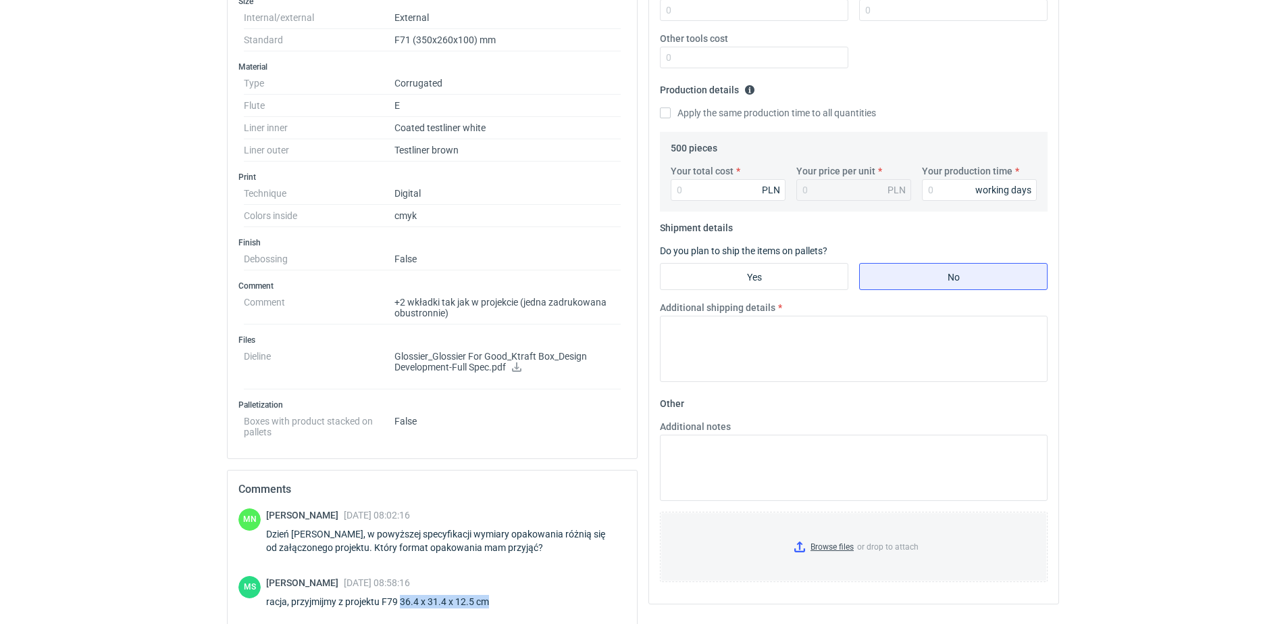
click at [515, 365] on icon at bounding box center [516, 366] width 11 height 9
